Goal: Task Accomplishment & Management: Manage account settings

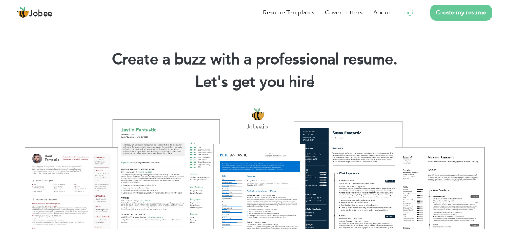
click at [407, 18] on li "Login" at bounding box center [403, 13] width 26 height 20
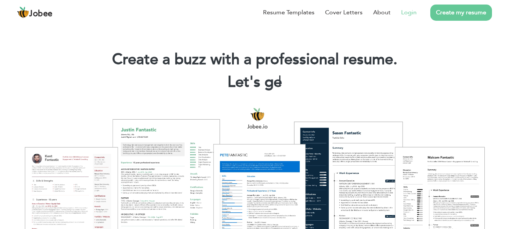
click at [407, 18] on li "Login" at bounding box center [403, 13] width 26 height 20
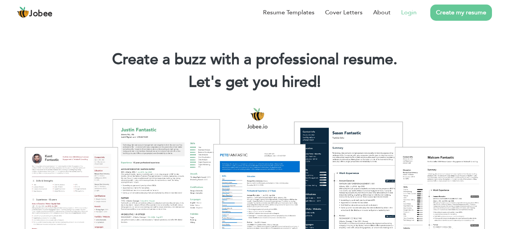
click at [408, 14] on link "Login" at bounding box center [409, 12] width 16 height 9
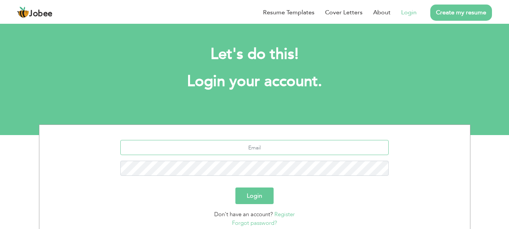
click at [248, 152] on input "text" at bounding box center [254, 147] width 268 height 15
type input "[EMAIL_ADDRESS][DOMAIN_NAME]"
click at [245, 190] on button "Login" at bounding box center [254, 196] width 38 height 17
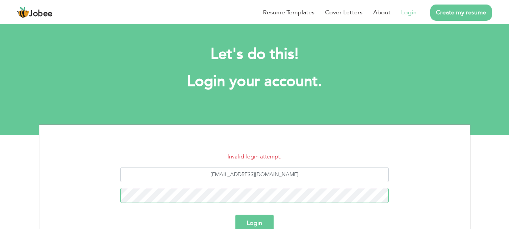
click at [235, 215] on button "Login" at bounding box center [254, 223] width 38 height 17
drag, startPoint x: 298, startPoint y: 173, endPoint x: 150, endPoint y: 180, distance: 148.0
click at [150, 180] on input "[EMAIL_ADDRESS][DOMAIN_NAME]" at bounding box center [254, 174] width 268 height 15
type input "S"
type input "syedhussaingerdazi@gmail.com"
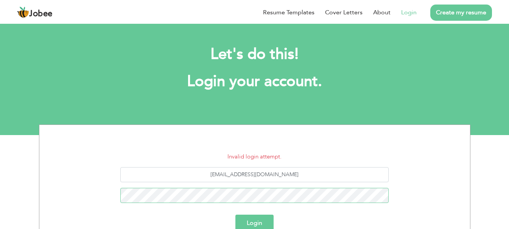
click at [235, 215] on button "Login" at bounding box center [254, 223] width 38 height 17
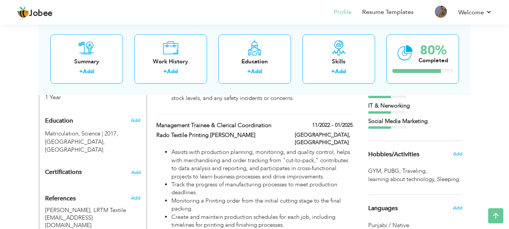
scroll to position [297, 0]
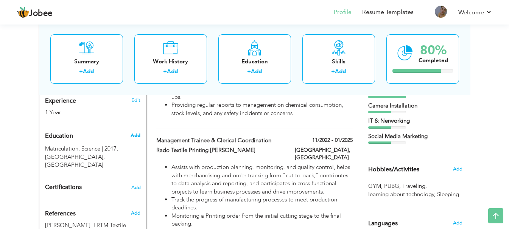
click at [132, 132] on span "Add" at bounding box center [135, 135] width 10 height 7
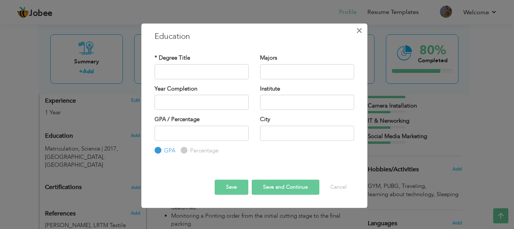
click at [357, 36] on span "×" at bounding box center [359, 31] width 6 height 14
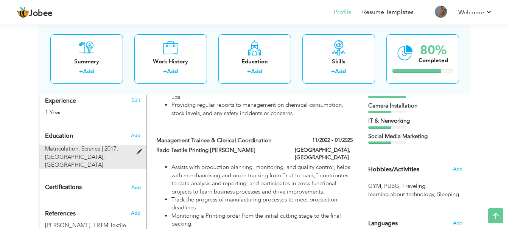
click at [105, 154] on span "Taj Model High School, Lahore" at bounding box center [75, 162] width 60 height 16
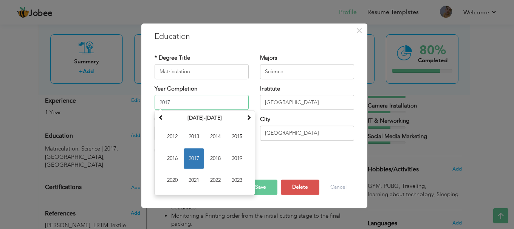
click at [180, 104] on input "2017" at bounding box center [202, 102] width 94 height 15
click at [231, 136] on span "2015" at bounding box center [237, 137] width 20 height 20
type input "2015"
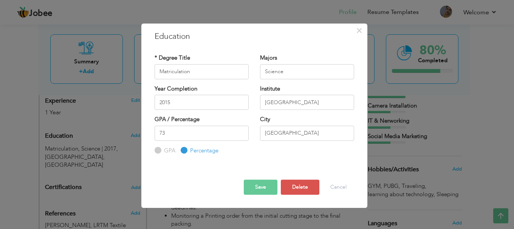
click at [258, 183] on button "Save" at bounding box center [261, 187] width 34 height 15
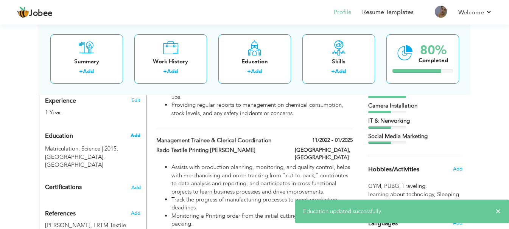
click at [132, 132] on span "Add" at bounding box center [135, 135] width 10 height 7
radio input "true"
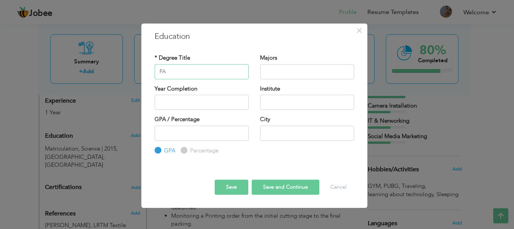
type input "FA"
click at [278, 71] on input "text" at bounding box center [307, 71] width 94 height 15
type input "ARTS"
click at [225, 101] on input "text" at bounding box center [202, 102] width 94 height 15
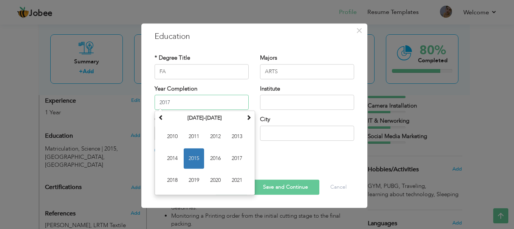
type input "2017"
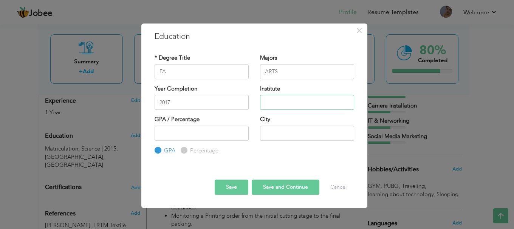
click at [264, 101] on input "text" at bounding box center [307, 102] width 94 height 15
type input "Punjab University"
click at [268, 130] on input "text" at bounding box center [307, 133] width 94 height 15
type input "[GEOGRAPHIC_DATA]"
click at [230, 136] on input "number" at bounding box center [202, 133] width 94 height 15
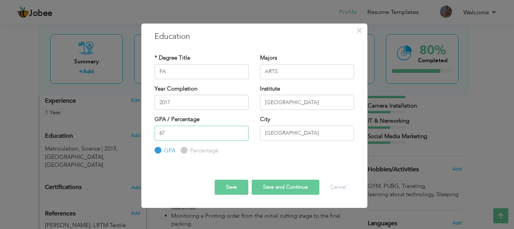
type input "67"
click at [186, 154] on div "Percentage" at bounding box center [200, 151] width 38 height 8
click at [188, 150] on label "Percentage" at bounding box center [203, 151] width 30 height 8
click at [186, 150] on input "Percentage" at bounding box center [183, 150] width 5 height 5
radio input "true"
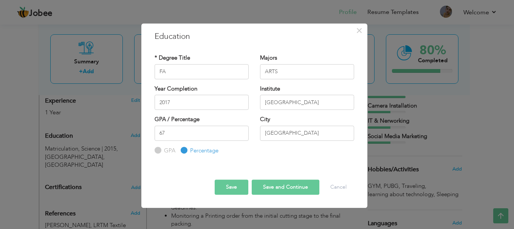
click at [224, 183] on button "Save" at bounding box center [232, 187] width 34 height 15
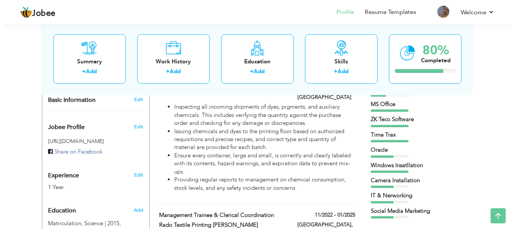
scroll to position [236, 0]
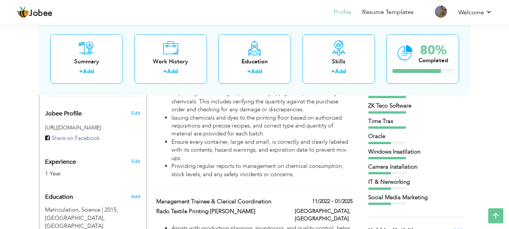
click at [131, 156] on div "Edit" at bounding box center [137, 160] width 18 height 18
type input "Hussain"
type input "Mehdi"
type input "0301 9294 501"
select select "number:166"
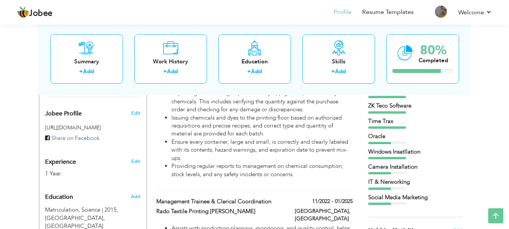
type input "Punjab"
type input "Lahore"
select select "number:3"
type input "Silko Textile"
type input "Chemical Store Incharge"
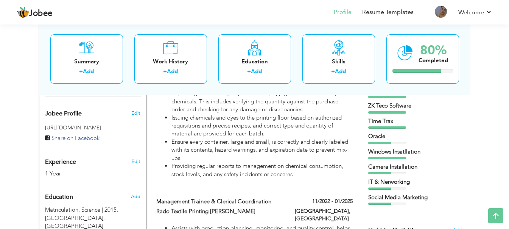
type input "https://www.linkedin.com/in/syed-hussain-mehdi-62b17a360?utm_source=share&utm_c…"
type input "https://www.facebook.com/murtazam9t2"
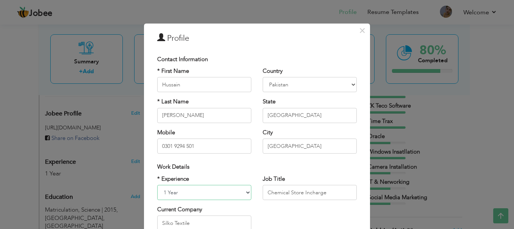
click at [242, 191] on select "Entry Level Less than 1 Year 1 Year 2 Years 3 Years 4 Years 5 Years 6 Years 7 Y…" at bounding box center [204, 192] width 94 height 15
click at [157, 185] on select "Entry Level Less than 1 Year 1 Year 2 Years 3 Years 4 Years 5 Years 6 Years 7 Y…" at bounding box center [204, 192] width 94 height 15
select select "number:17"
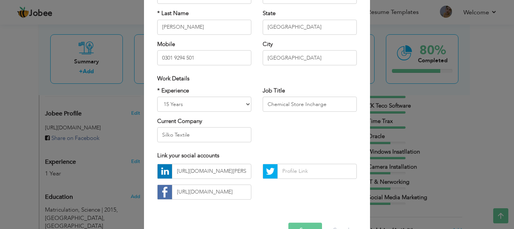
scroll to position [91, 0]
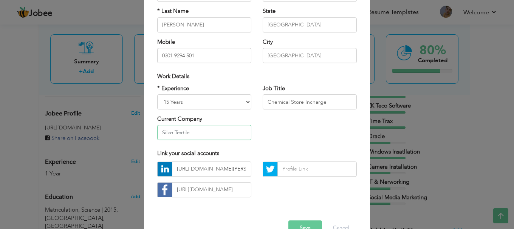
click at [208, 138] on input "Silko Textile" at bounding box center [204, 133] width 94 height 15
click at [187, 133] on input "Silko Textile Pvt Ltd." at bounding box center [204, 133] width 94 height 15
click at [216, 132] on input "Silko Textile & Printing mills Pvt Ltd." at bounding box center [204, 133] width 94 height 15
type input "Silko Textile & Printing Mills Pvt Ltd."
click at [290, 221] on button "Save" at bounding box center [305, 228] width 34 height 15
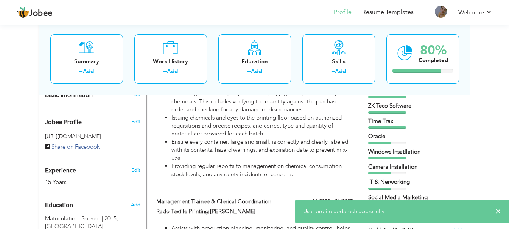
click at [133, 160] on div "Edit" at bounding box center [137, 169] width 18 height 18
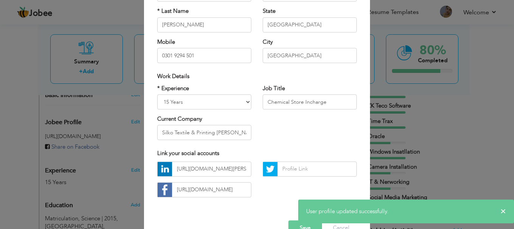
scroll to position [0, 0]
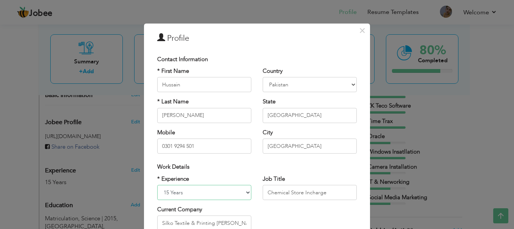
click at [203, 194] on select "Entry Level Less than 1 Year 1 Year 2 Years 3 Years 4 Years 5 Years 6 Years 7 Y…" at bounding box center [204, 192] width 94 height 15
click at [157, 185] on select "Entry Level Less than 1 Year 1 Year 2 Years 3 Years 4 Years 5 Years 6 Years 7 Y…" at bounding box center [204, 192] width 94 height 15
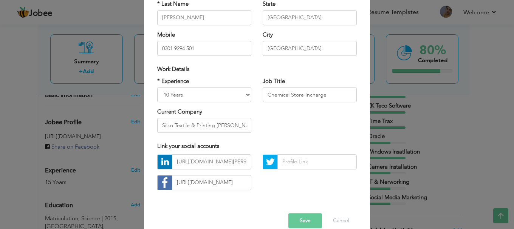
scroll to position [99, 0]
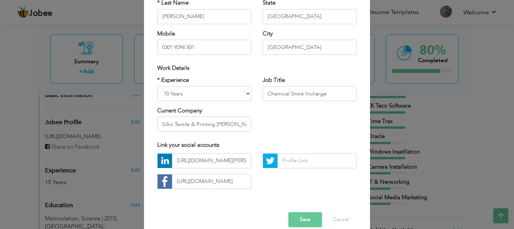
click at [293, 219] on button "Save" at bounding box center [305, 219] width 34 height 15
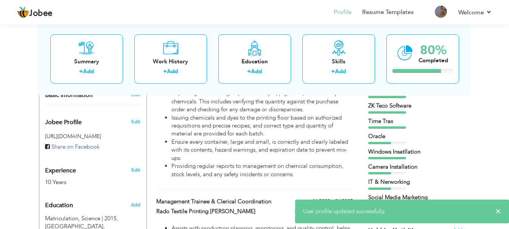
click at [140, 167] on h3 "Edit" at bounding box center [135, 170] width 9 height 7
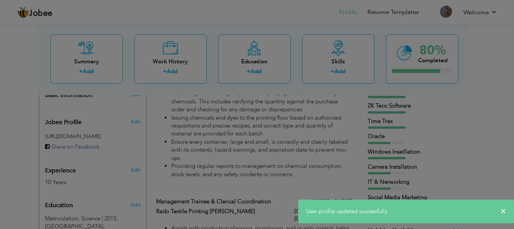
scroll to position [0, 0]
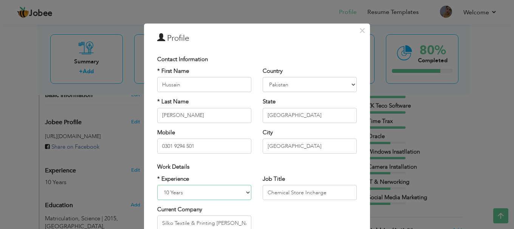
click at [200, 186] on select "Entry Level Less than 1 Year 1 Year 2 Years 3 Years 4 Years 5 Years 6 Years 7 Y…" at bounding box center [204, 192] width 94 height 15
click at [157, 185] on select "Entry Level Less than 1 Year 1 Year 2 Years 3 Years 4 Years 5 Years 6 Years 7 Y…" at bounding box center [204, 192] width 94 height 15
select select "number:10"
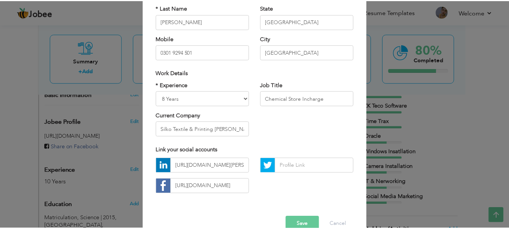
scroll to position [94, 0]
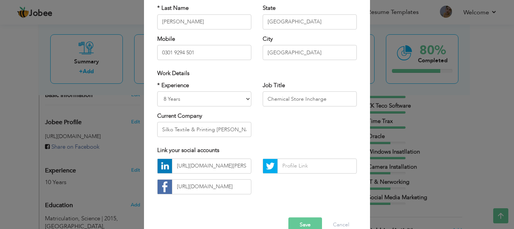
click at [313, 221] on button "Save" at bounding box center [305, 225] width 34 height 15
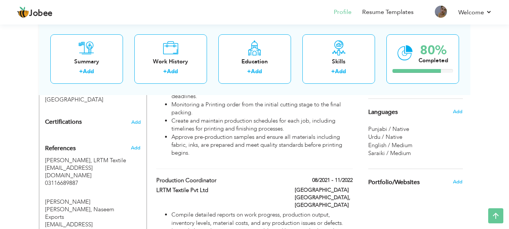
scroll to position [412, 0]
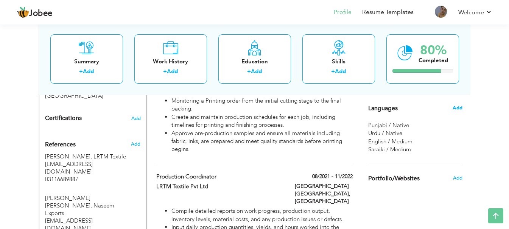
click at [461, 107] on span "Add" at bounding box center [457, 108] width 10 height 7
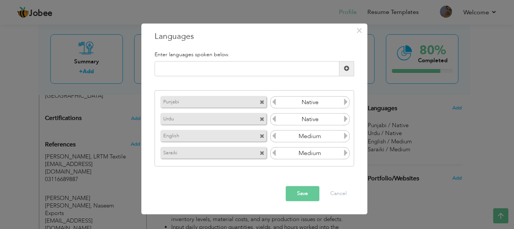
click at [346, 138] on icon at bounding box center [346, 136] width 7 height 7
click at [346, 153] on icon at bounding box center [346, 153] width 7 height 7
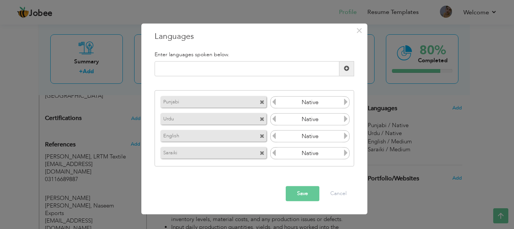
click at [346, 153] on icon at bounding box center [346, 153] width 7 height 7
click at [275, 137] on icon at bounding box center [274, 136] width 7 height 7
click at [301, 191] on button "Save" at bounding box center [303, 193] width 34 height 15
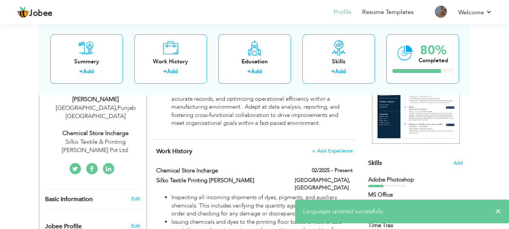
scroll to position [128, 0]
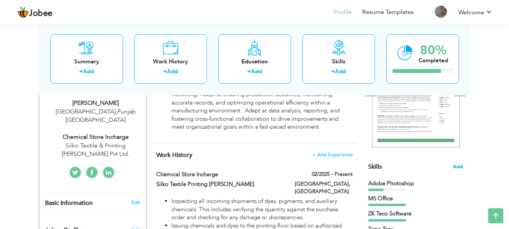
click at [459, 167] on span "Add" at bounding box center [458, 167] width 10 height 7
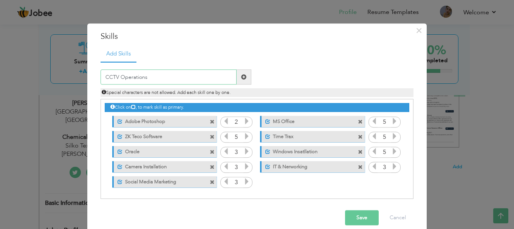
type input "CCTV Operations"
click at [240, 73] on span at bounding box center [244, 77] width 15 height 15
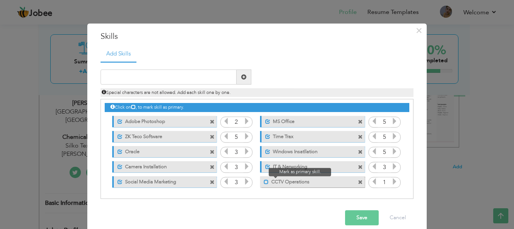
click at [264, 183] on span at bounding box center [266, 182] width 5 height 5
click at [391, 183] on icon at bounding box center [394, 182] width 7 height 7
click at [355, 219] on button "Save" at bounding box center [362, 218] width 34 height 15
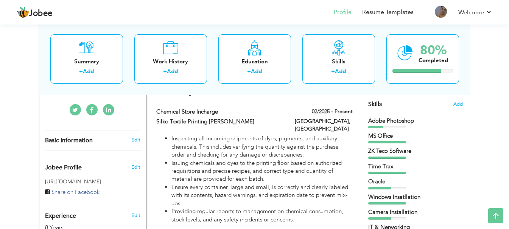
scroll to position [189, 0]
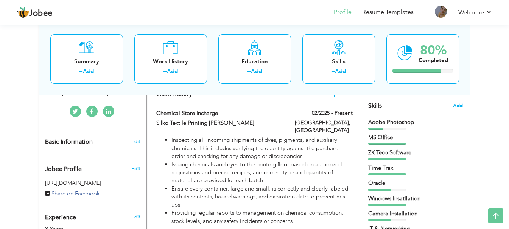
click at [454, 102] on span "Add" at bounding box center [458, 105] width 10 height 7
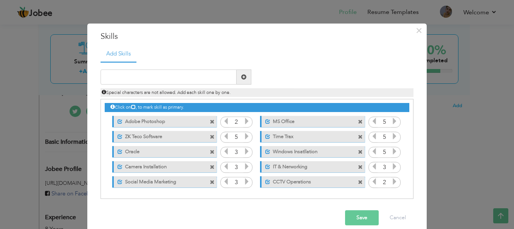
click at [308, 117] on label "MS Office" at bounding box center [307, 120] width 75 height 9
click at [264, 121] on span at bounding box center [266, 121] width 5 height 5
click at [275, 122] on label "MS Office" at bounding box center [307, 120] width 75 height 9
click at [275, 122] on label "MS Office" at bounding box center [307, 120] width 76 height 9
click at [275, 122] on label "MS Office" at bounding box center [307, 120] width 75 height 9
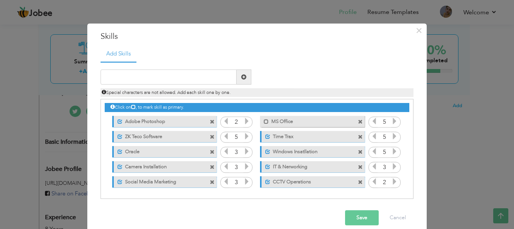
click at [275, 122] on label "MS Office" at bounding box center [307, 120] width 76 height 9
click at [357, 125] on div "Unmark as primary skill. MS Office" at bounding box center [312, 121] width 104 height 11
click at [358, 122] on span at bounding box center [360, 122] width 5 height 5
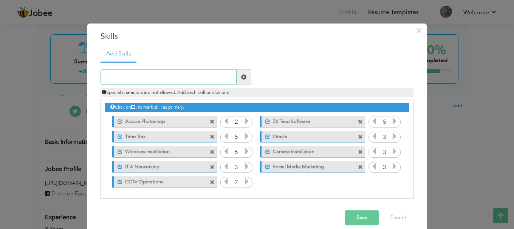
click at [145, 80] on input "text" at bounding box center [169, 77] width 136 height 15
type input "Microsoft Office (word & excel)"
click at [241, 76] on span at bounding box center [243, 76] width 5 height 5
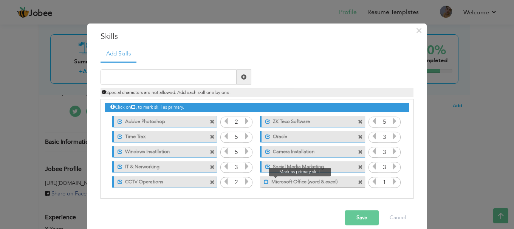
click at [264, 184] on span at bounding box center [266, 182] width 5 height 5
click at [391, 182] on icon at bounding box center [394, 182] width 7 height 7
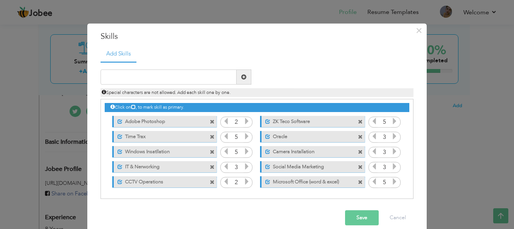
click at [391, 182] on icon at bounding box center [394, 182] width 7 height 7
click at [362, 214] on button "Save" at bounding box center [362, 218] width 34 height 15
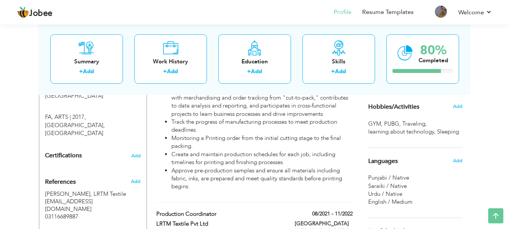
scroll to position [372, 0]
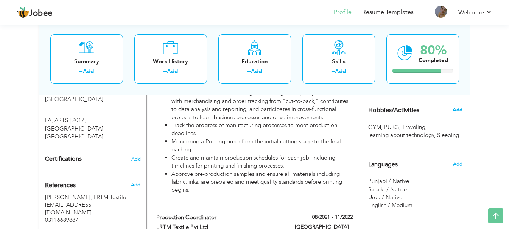
click at [459, 107] on span "Add" at bounding box center [457, 110] width 10 height 7
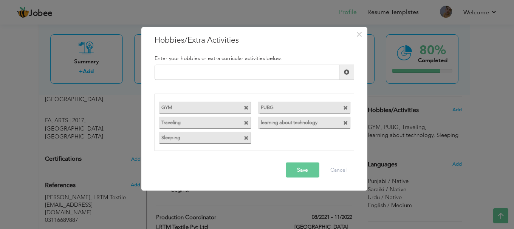
click at [247, 138] on span at bounding box center [246, 138] width 5 height 5
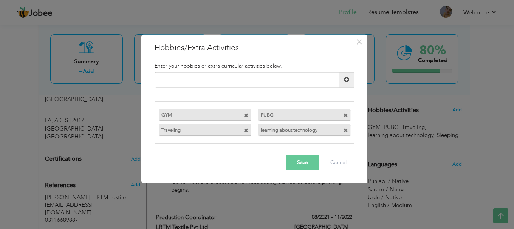
click at [344, 132] on span at bounding box center [345, 131] width 5 height 5
click at [187, 81] on input "text" at bounding box center [247, 79] width 185 height 15
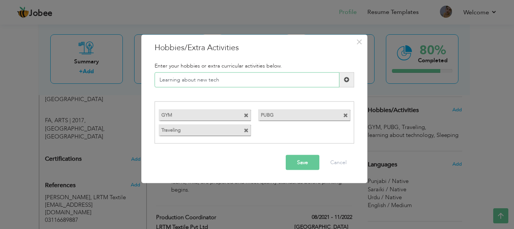
type input "Learning about new tech"
click at [286, 166] on button "Save" at bounding box center [303, 162] width 34 height 15
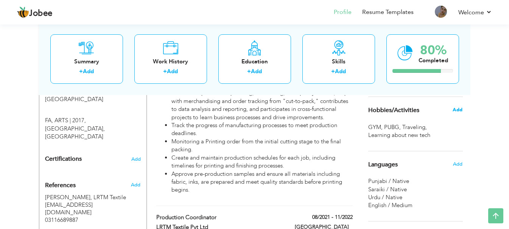
click at [459, 113] on span "Add" at bounding box center [457, 110] width 10 height 7
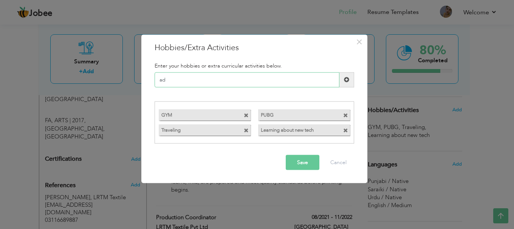
type input "a"
click at [359, 44] on span "×" at bounding box center [359, 42] width 6 height 14
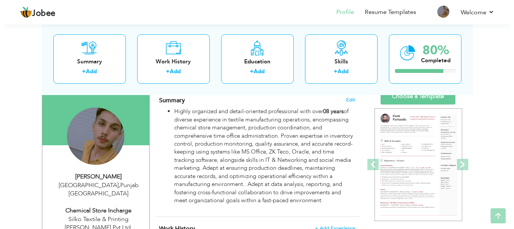
scroll to position [57, 0]
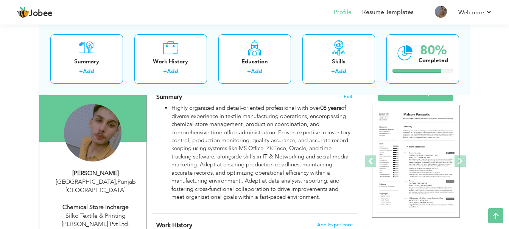
click at [346, 95] on div "Summary + Add Work History + Add Education + Add Skills + Add 80% Completed" at bounding box center [254, 59] width 431 height 72
click at [344, 99] on span "Edit" at bounding box center [347, 96] width 9 height 5
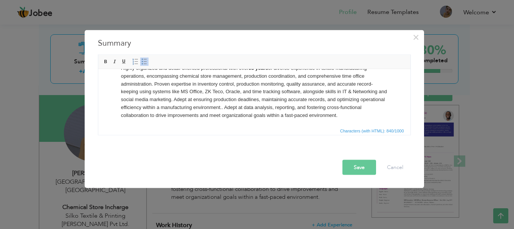
scroll to position [14, 0]
click at [250, 108] on li "Highly organized and detail-oriented professional with over 08 years of diverse…" at bounding box center [254, 90] width 267 height 55
click at [355, 170] on button "Save" at bounding box center [360, 167] width 34 height 15
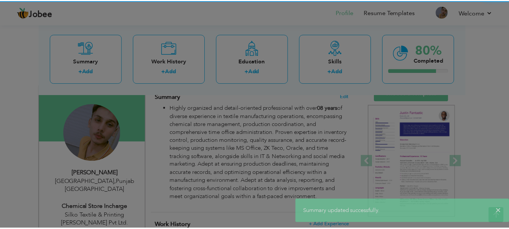
scroll to position [0, 0]
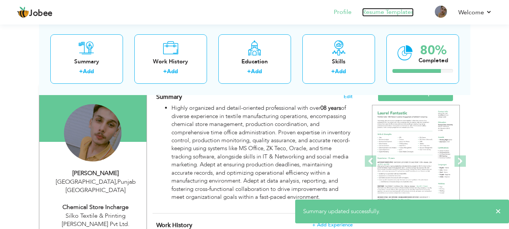
click at [389, 15] on link "Resume Templates" at bounding box center [387, 12] width 51 height 9
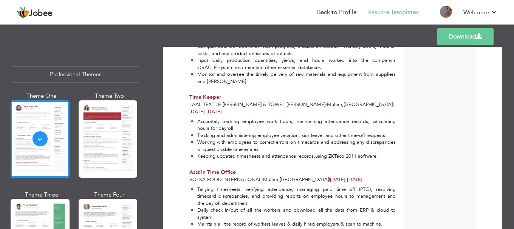
scroll to position [470, 0]
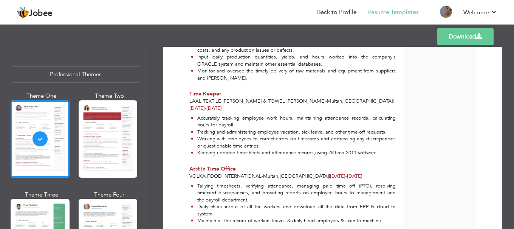
click at [447, 38] on link "Download" at bounding box center [465, 36] width 56 height 17
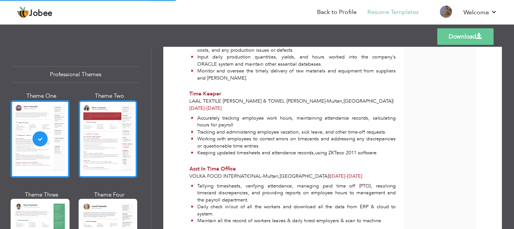
click at [97, 152] on div at bounding box center [108, 140] width 59 height 78
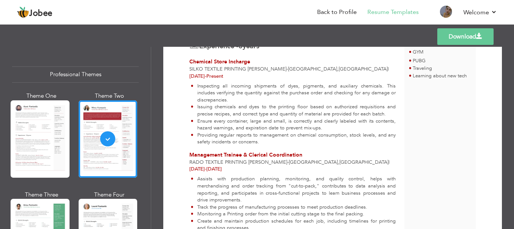
scroll to position [0, 0]
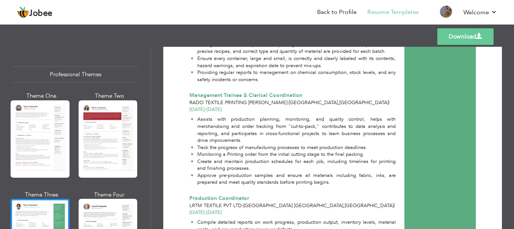
scroll to position [295, 0]
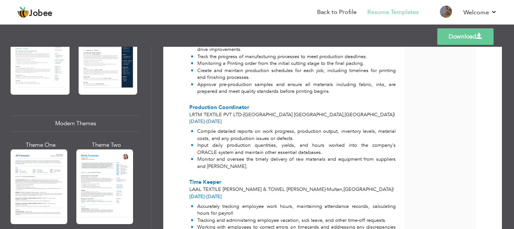
scroll to position [121, 0]
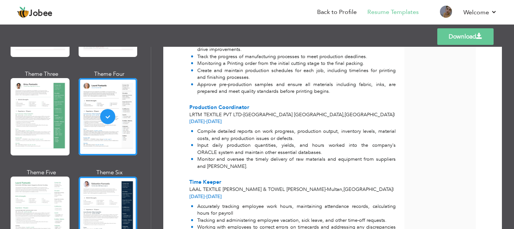
click at [89, 177] on div at bounding box center [108, 216] width 59 height 78
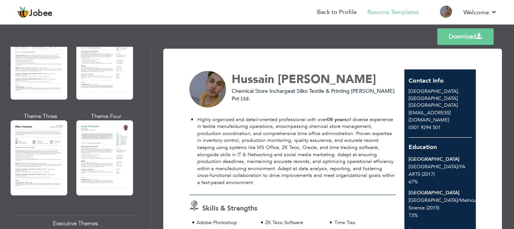
scroll to position [421, 0]
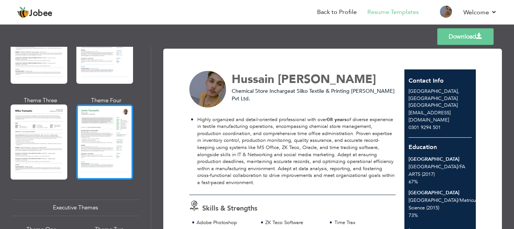
click at [95, 123] on div at bounding box center [104, 142] width 57 height 75
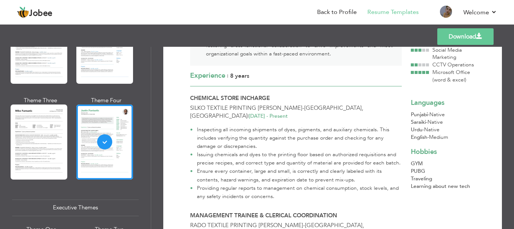
scroll to position [165, 0]
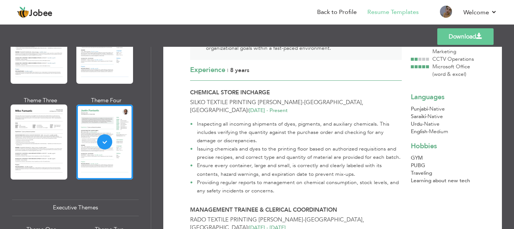
click at [478, 39] on span at bounding box center [479, 36] width 6 height 6
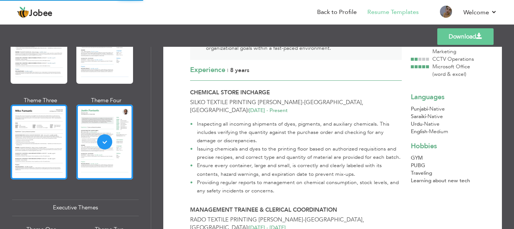
click at [25, 130] on div at bounding box center [39, 142] width 57 height 75
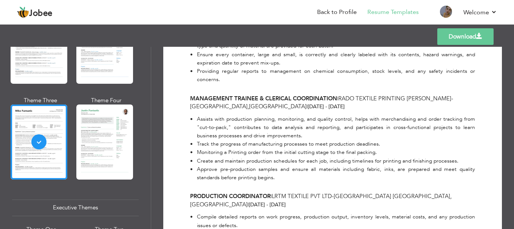
scroll to position [291, 0]
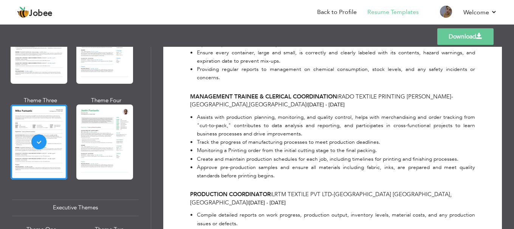
click at [459, 40] on link "Download" at bounding box center [465, 36] width 56 height 17
click at [342, 9] on link "Back to Profile" at bounding box center [337, 12] width 40 height 9
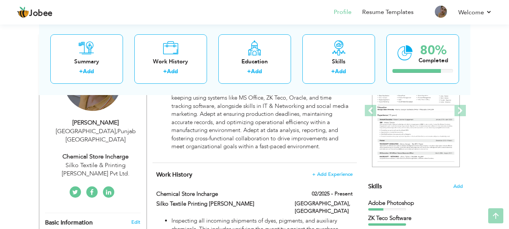
scroll to position [143, 0]
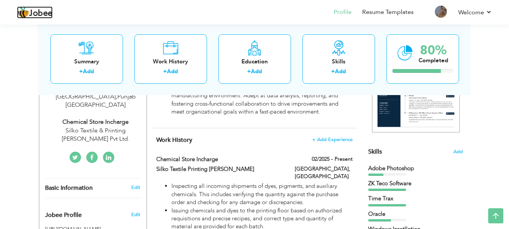
click at [26, 11] on img at bounding box center [23, 12] width 12 height 12
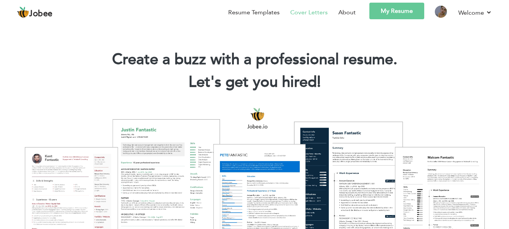
click at [284, 11] on li "Cover Letters" at bounding box center [303, 14] width 48 height 22
click at [298, 13] on link "Cover Letters" at bounding box center [308, 12] width 37 height 9
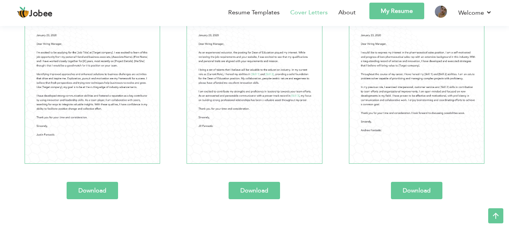
scroll to position [497, 0]
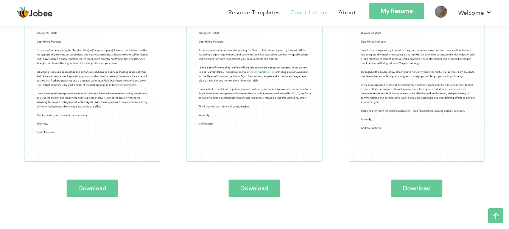
click at [102, 184] on link "Download" at bounding box center [92, 188] width 51 height 17
click at [466, 12] on link "Welcome" at bounding box center [475, 12] width 34 height 9
